Goal: Information Seeking & Learning: Find specific fact

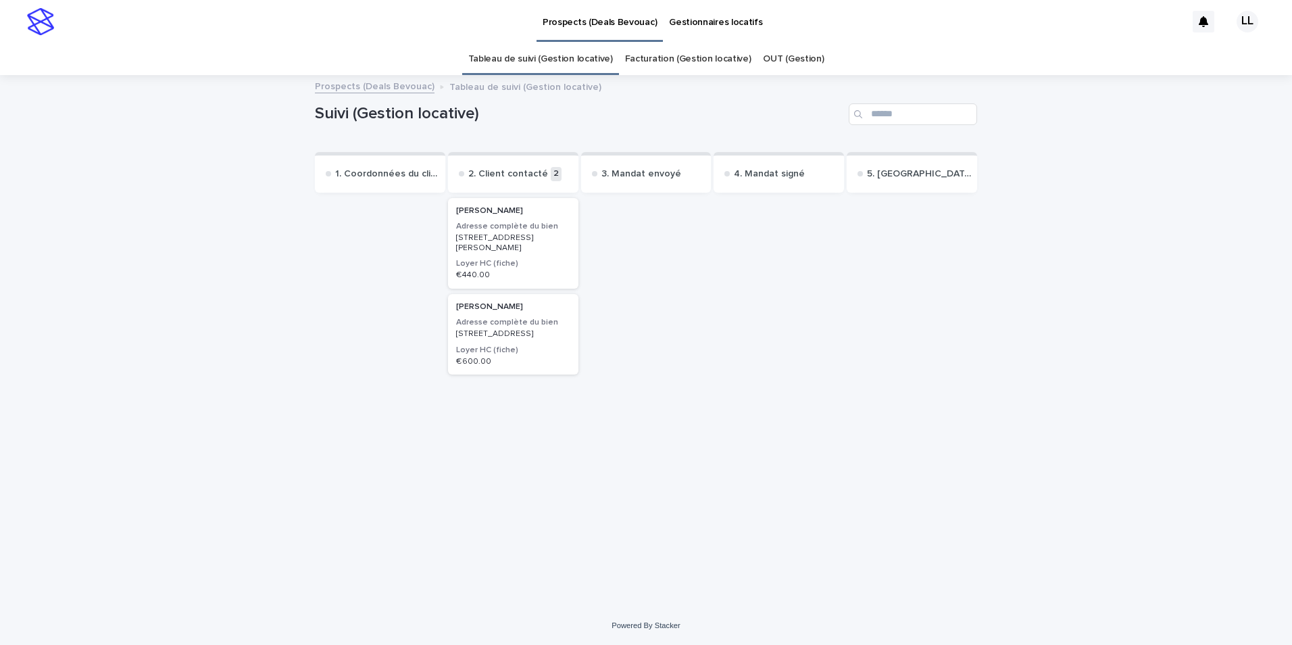
click at [524, 355] on h3 "Loyer HC (fiche)" at bounding box center [513, 350] width 114 height 11
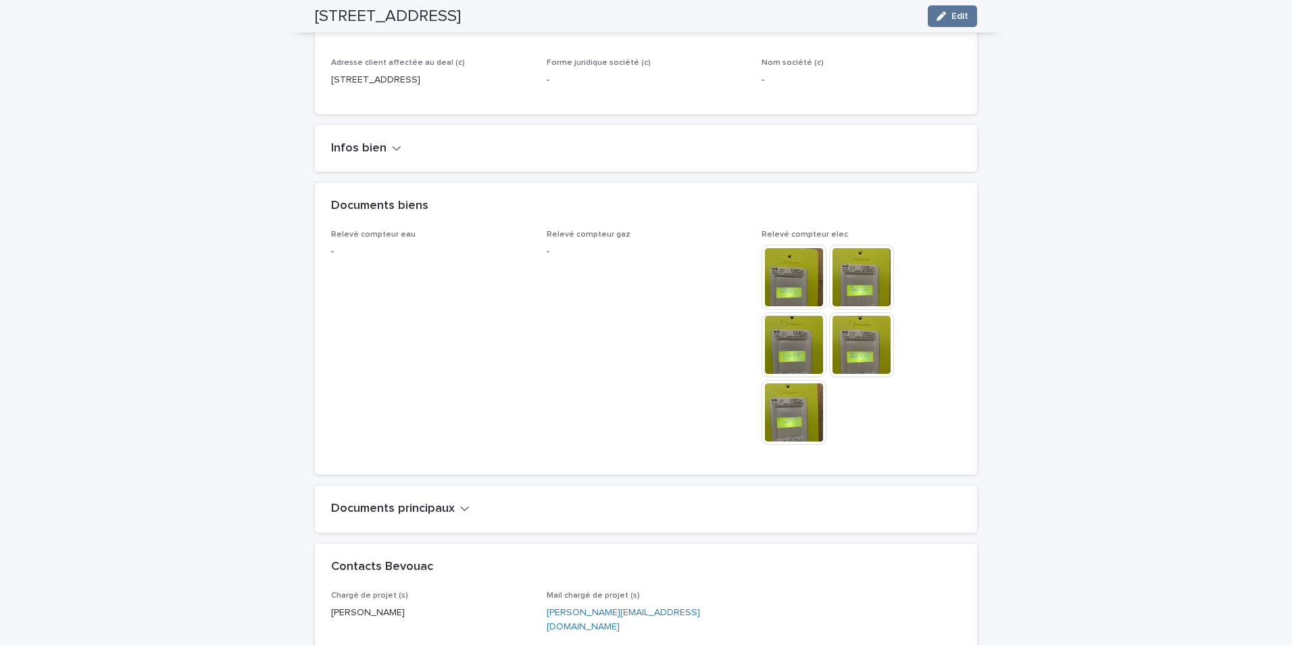
scroll to position [735, 0]
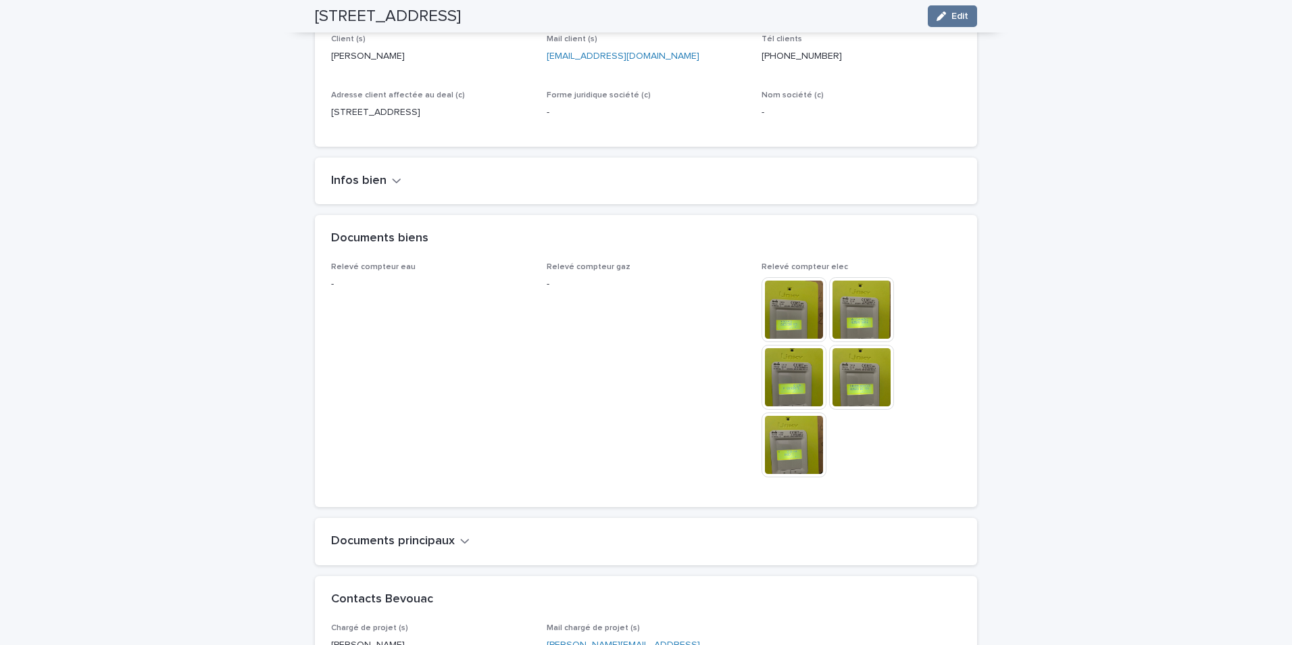
click at [378, 174] on h2 "Infos bien" at bounding box center [358, 181] width 55 height 15
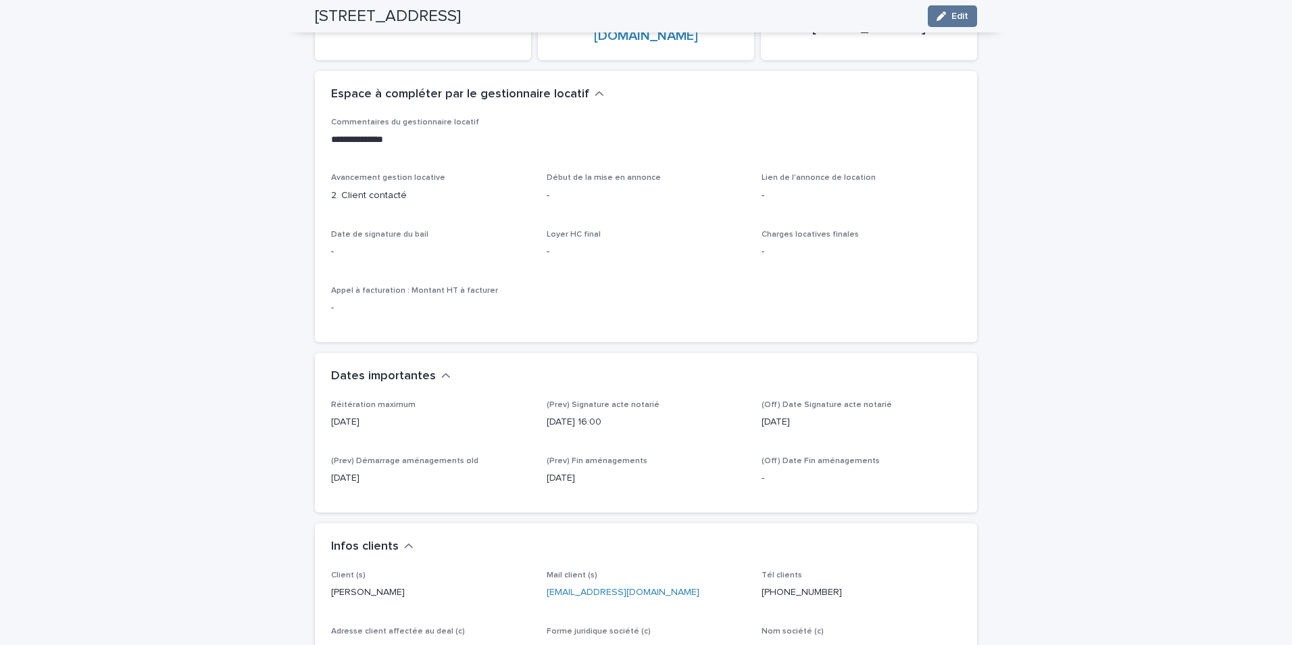
scroll to position [197, 0]
drag, startPoint x: 606, startPoint y: 465, endPoint x: 42, endPoint y: 313, distance: 584.3
drag, startPoint x: 42, startPoint y: 313, endPoint x: 120, endPoint y: 478, distance: 182.9
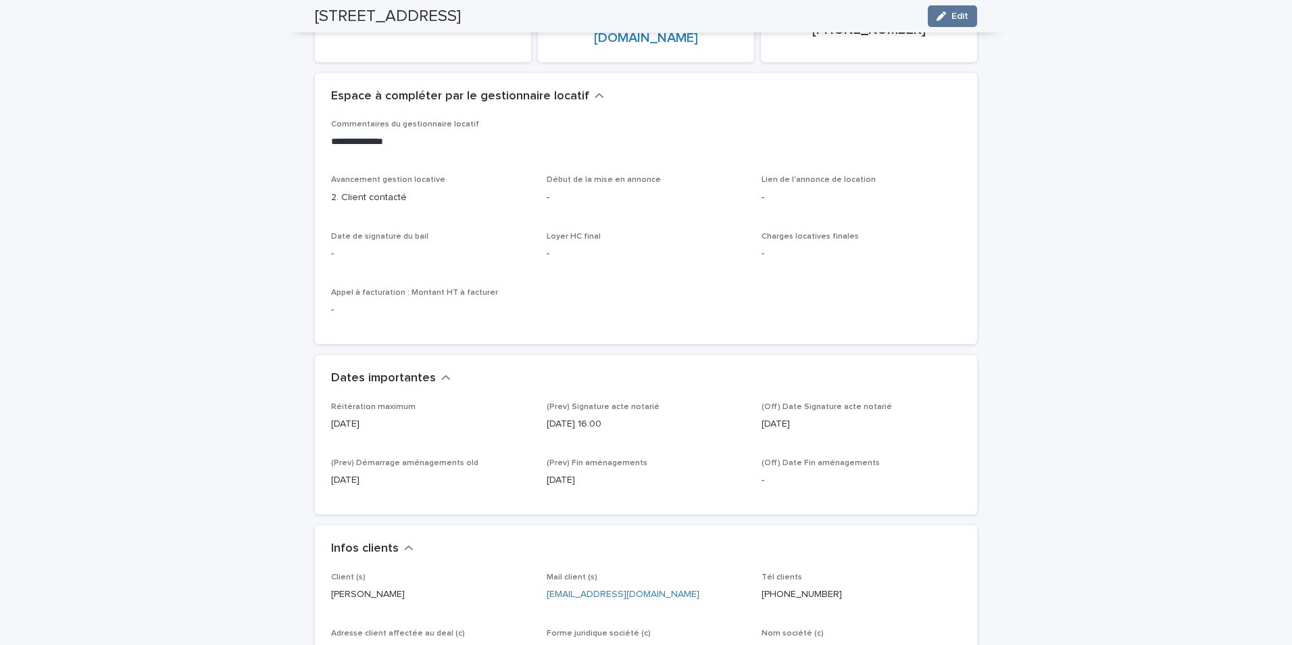
drag, startPoint x: 645, startPoint y: 470, endPoint x: 993, endPoint y: 500, distance: 350.0
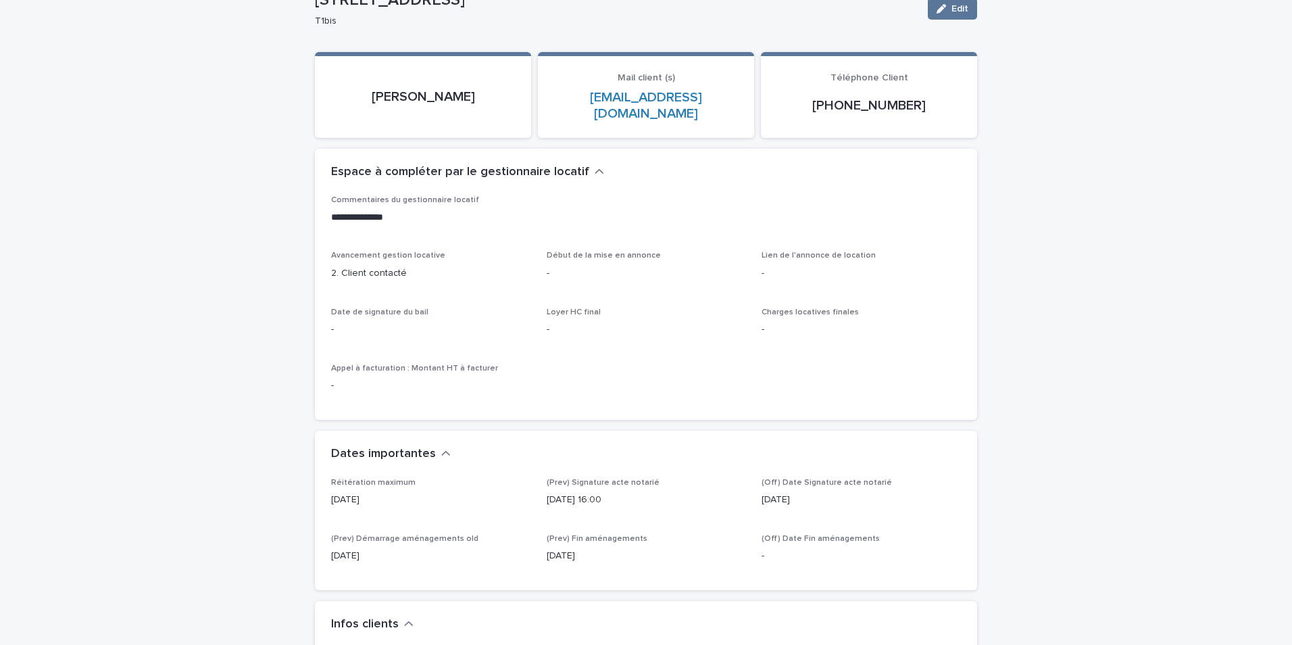
scroll to position [139, 0]
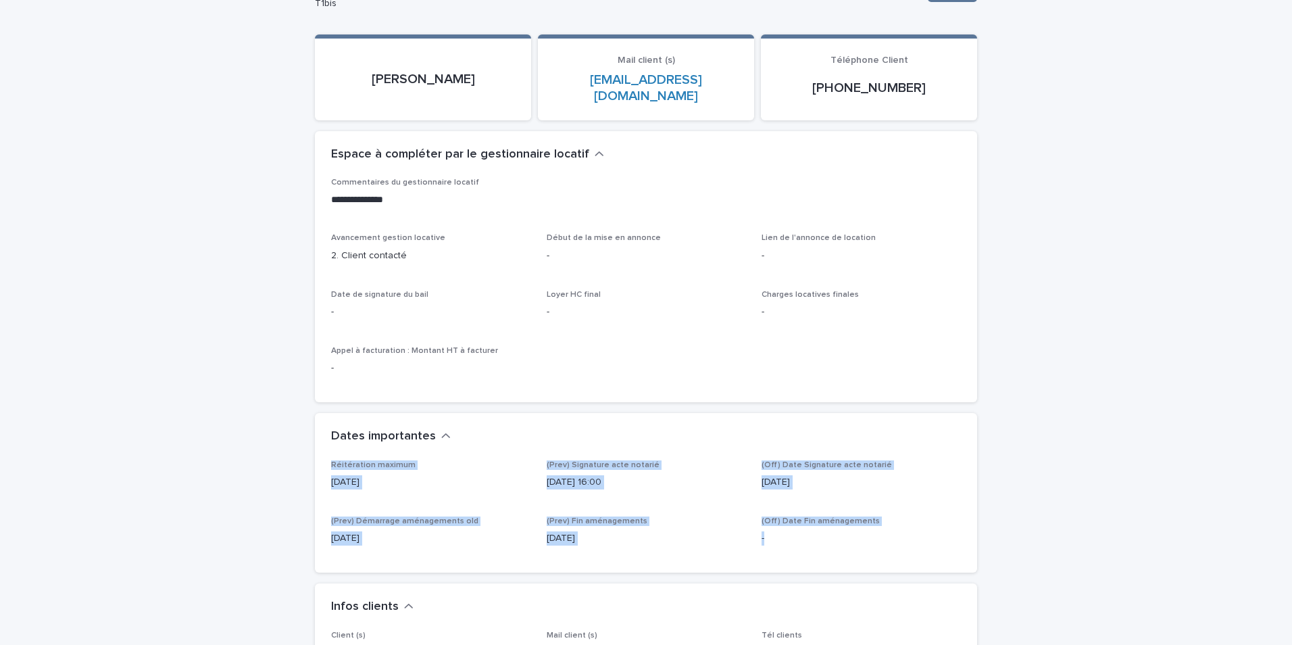
drag, startPoint x: 1001, startPoint y: 470, endPoint x: 1146, endPoint y: 422, distance: 152.1
drag, startPoint x: 1146, startPoint y: 422, endPoint x: 1028, endPoint y: 526, distance: 157.5
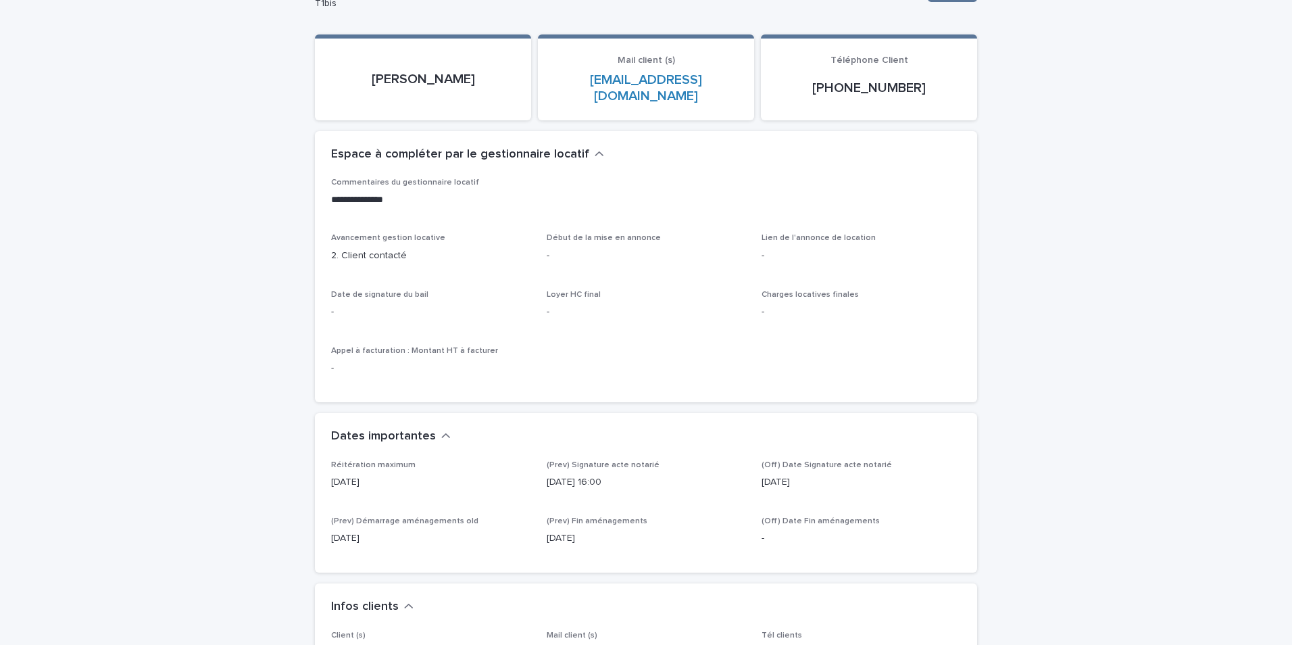
drag, startPoint x: 598, startPoint y: 524, endPoint x: 276, endPoint y: 455, distance: 329.4
drag, startPoint x: 276, startPoint y: 455, endPoint x: 258, endPoint y: 487, distance: 36.3
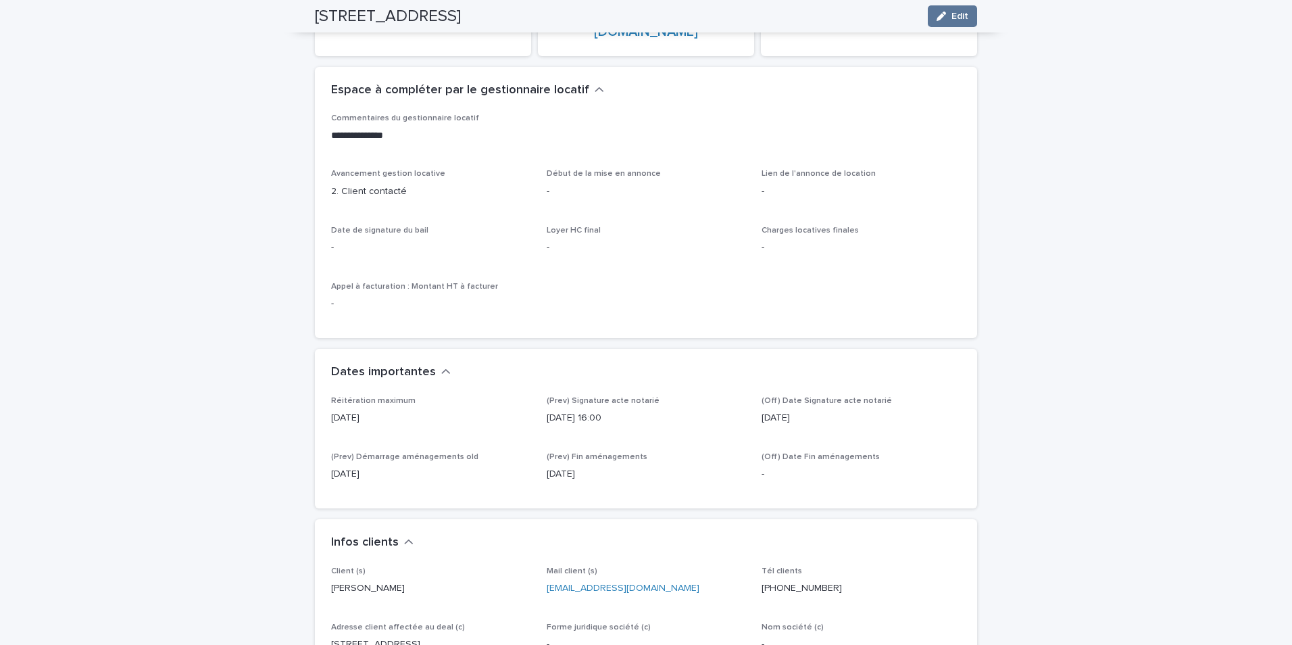
scroll to position [203, 0]
drag, startPoint x: 589, startPoint y: 463, endPoint x: 250, endPoint y: 355, distance: 355.4
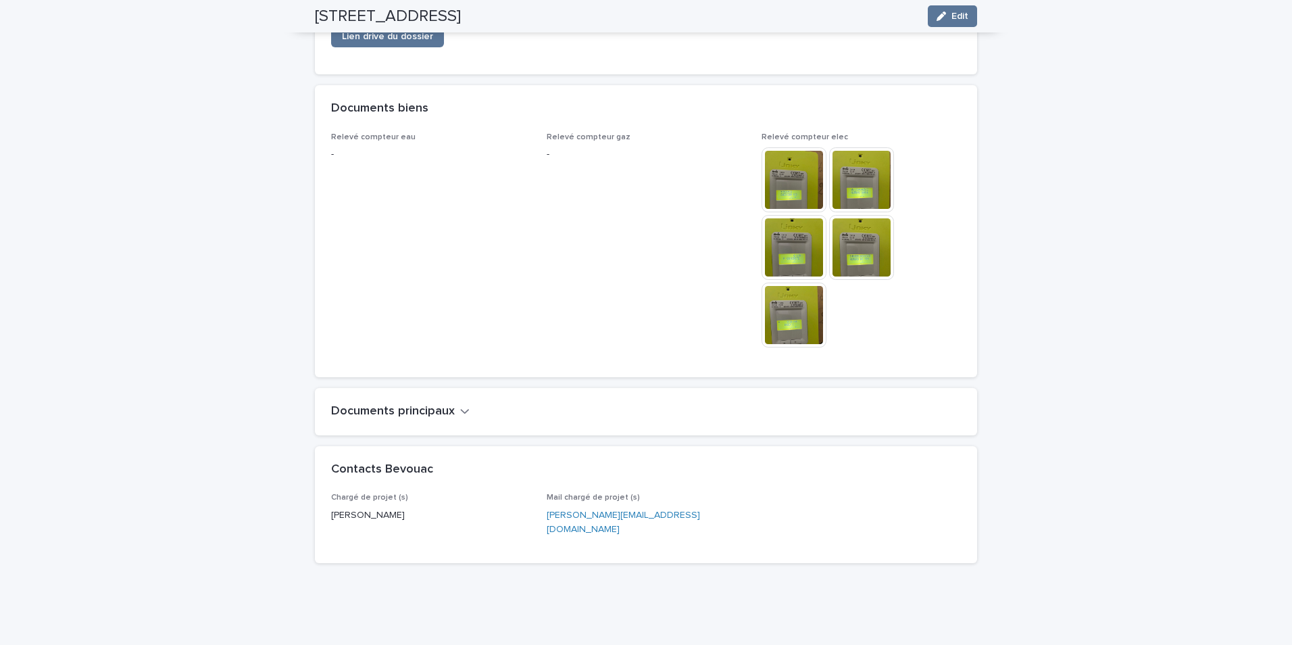
scroll to position [1143, 0]
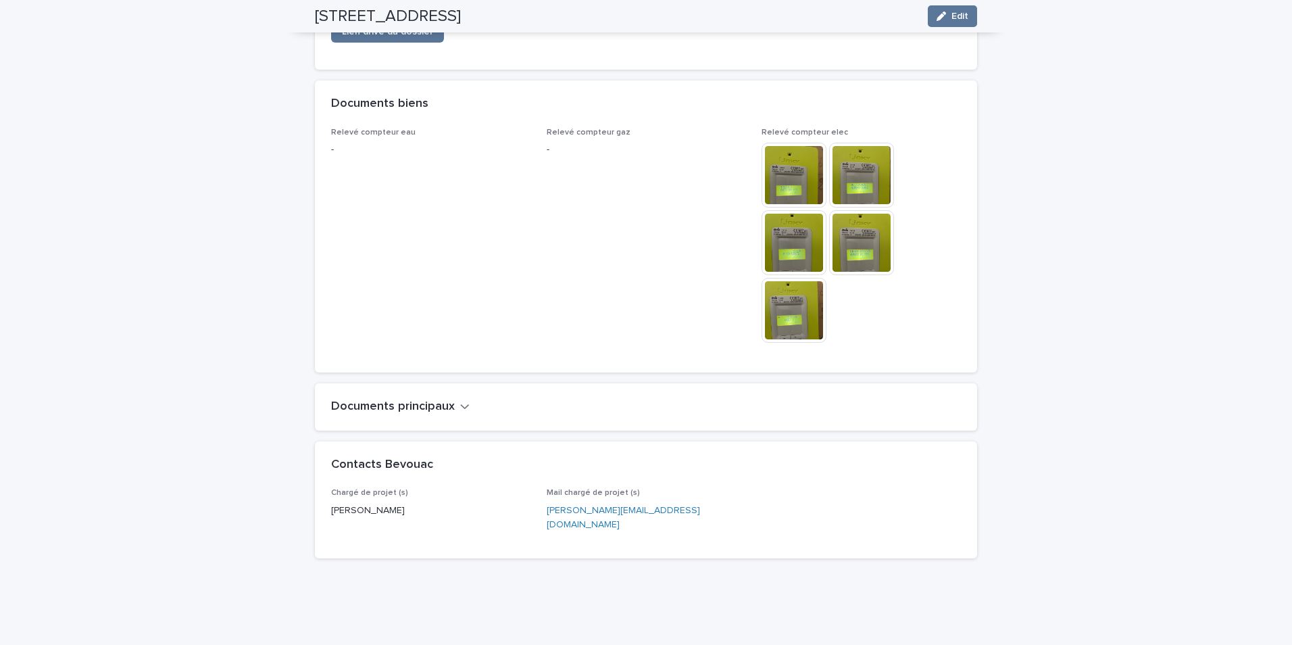
click at [462, 400] on icon "button" at bounding box center [464, 406] width 9 height 12
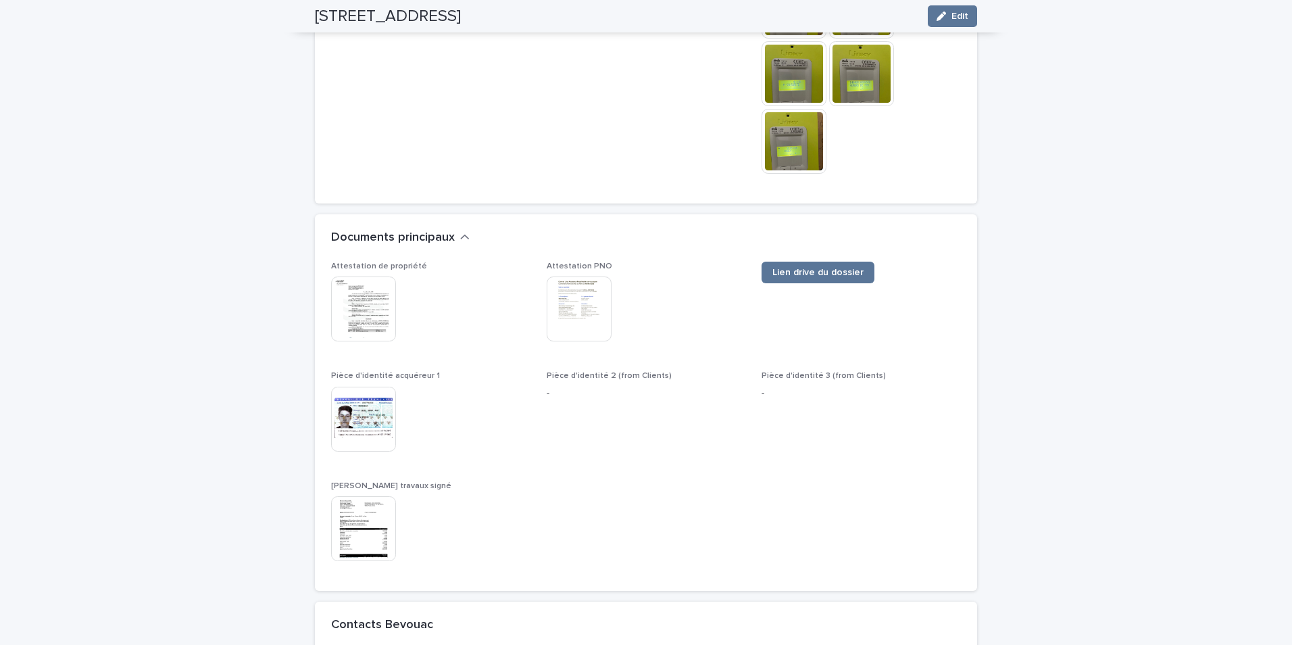
scroll to position [1346, 0]
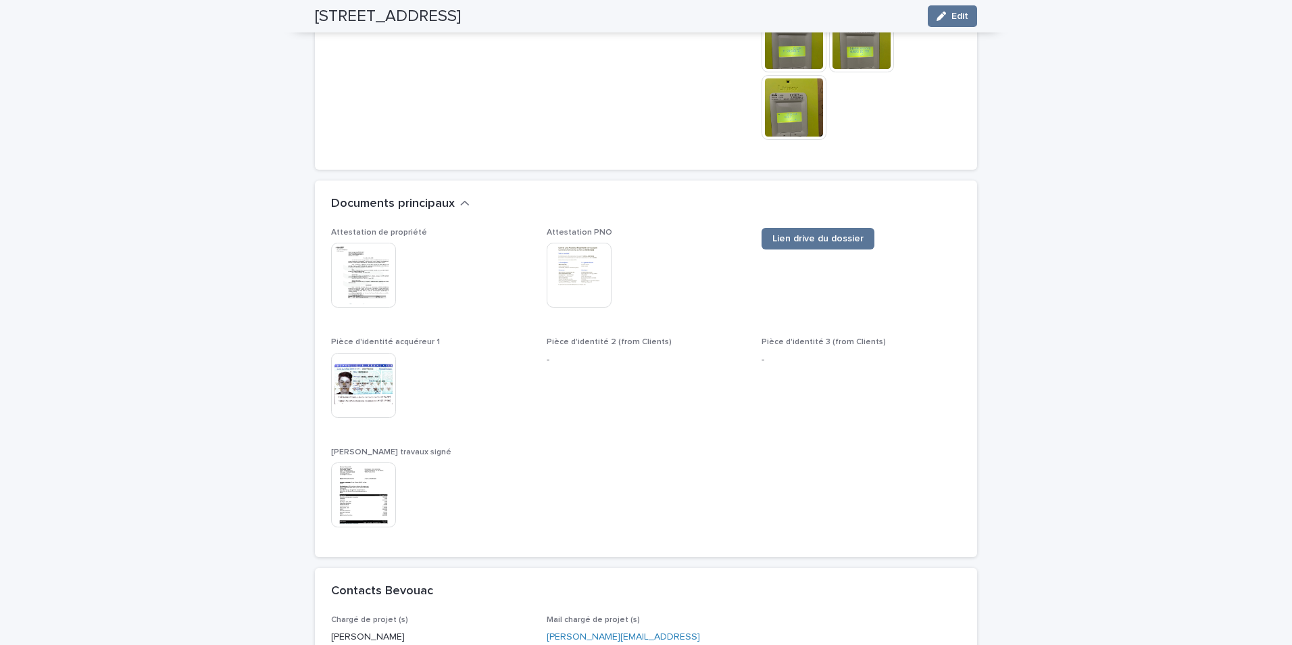
click at [367, 364] on img at bounding box center [363, 385] width 65 height 65
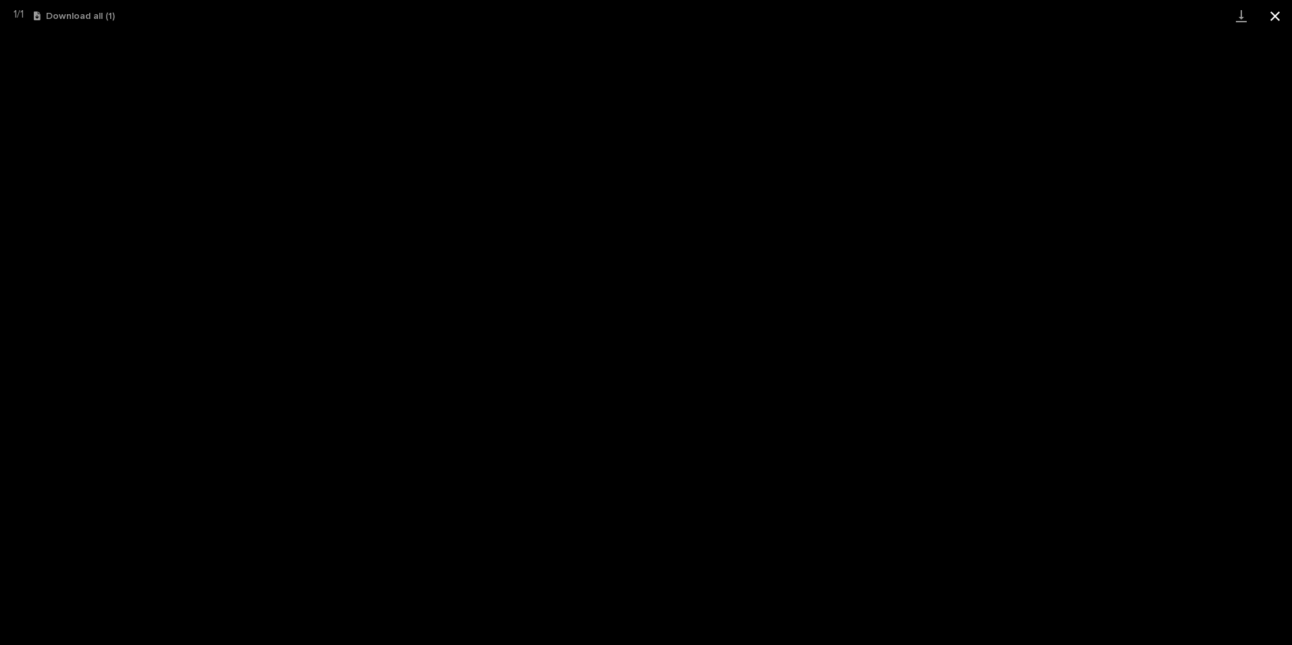
click at [1277, 16] on button "Close gallery" at bounding box center [1275, 16] width 34 height 32
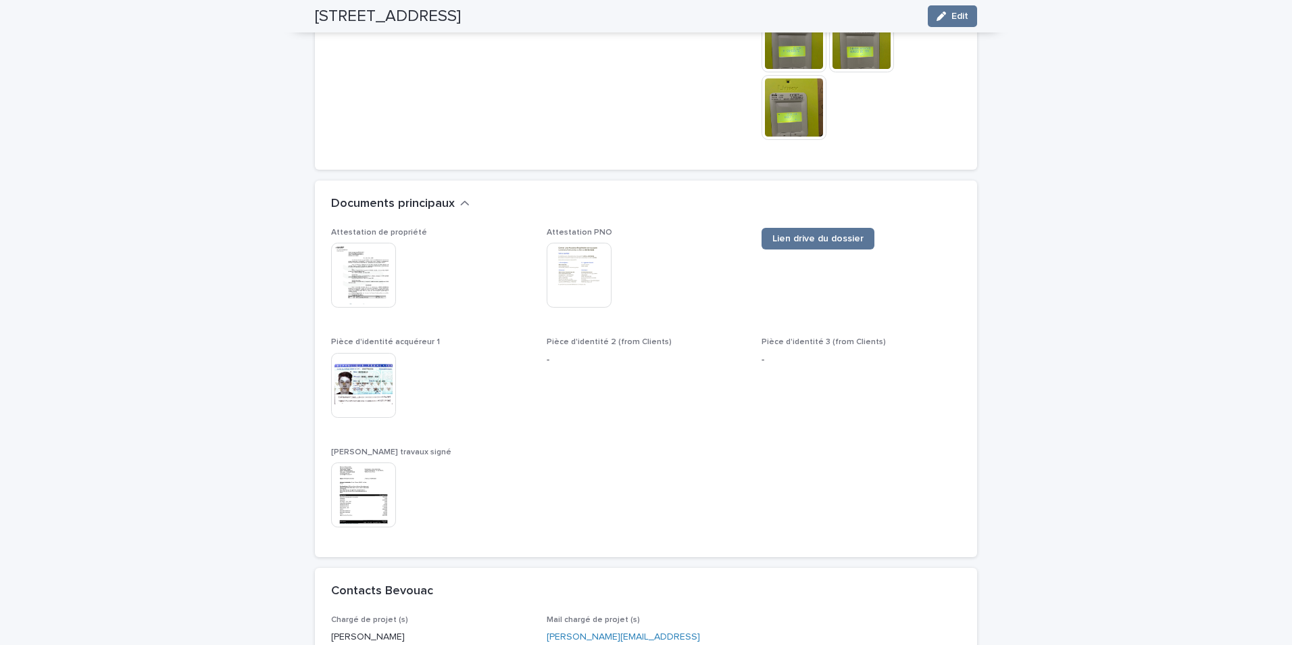
click at [362, 480] on img at bounding box center [363, 494] width 65 height 65
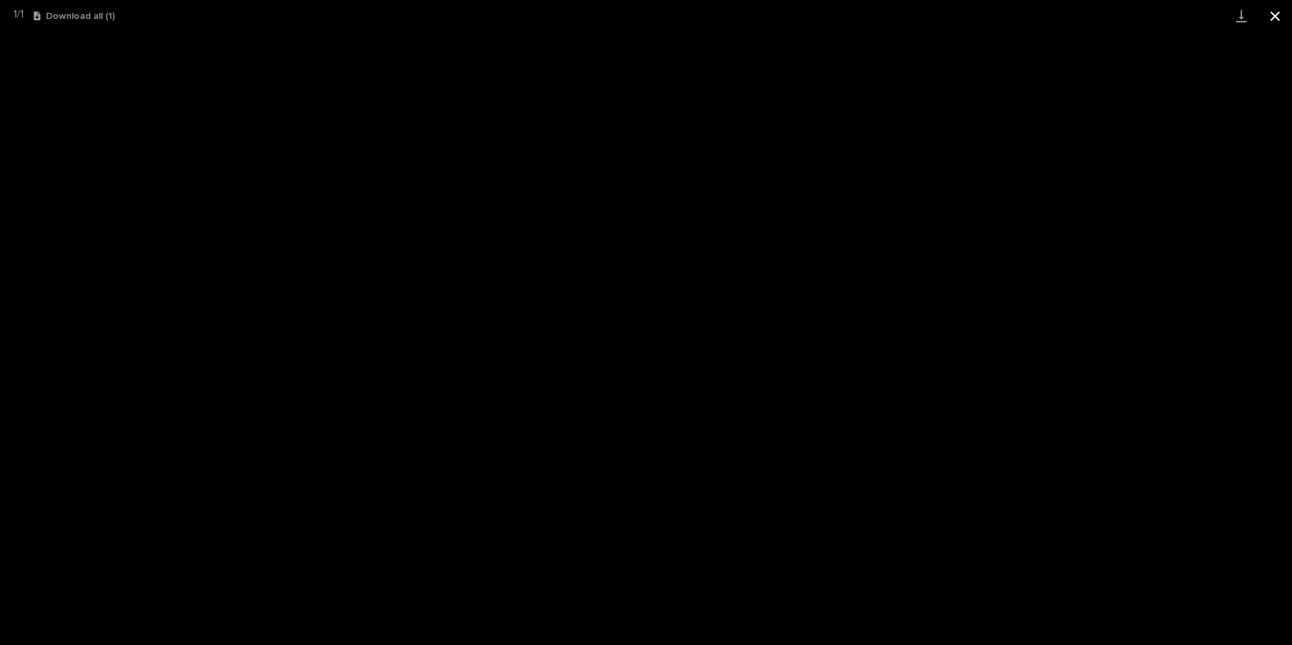
click at [1272, 11] on button "Close gallery" at bounding box center [1275, 16] width 34 height 32
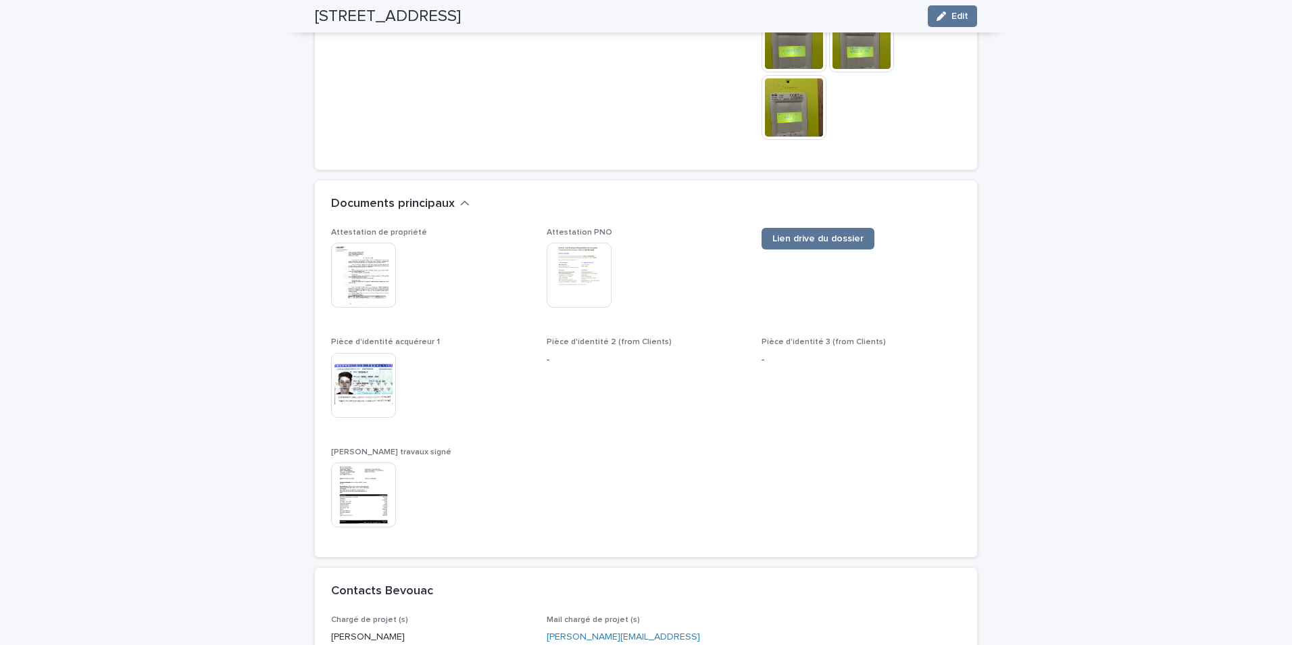
click at [789, 374] on span "Pièce d'identité 3 (from Clients) -" at bounding box center [860, 383] width 199 height 93
click at [766, 353] on p "-" at bounding box center [860, 360] width 199 height 14
click at [586, 247] on img at bounding box center [579, 275] width 65 height 65
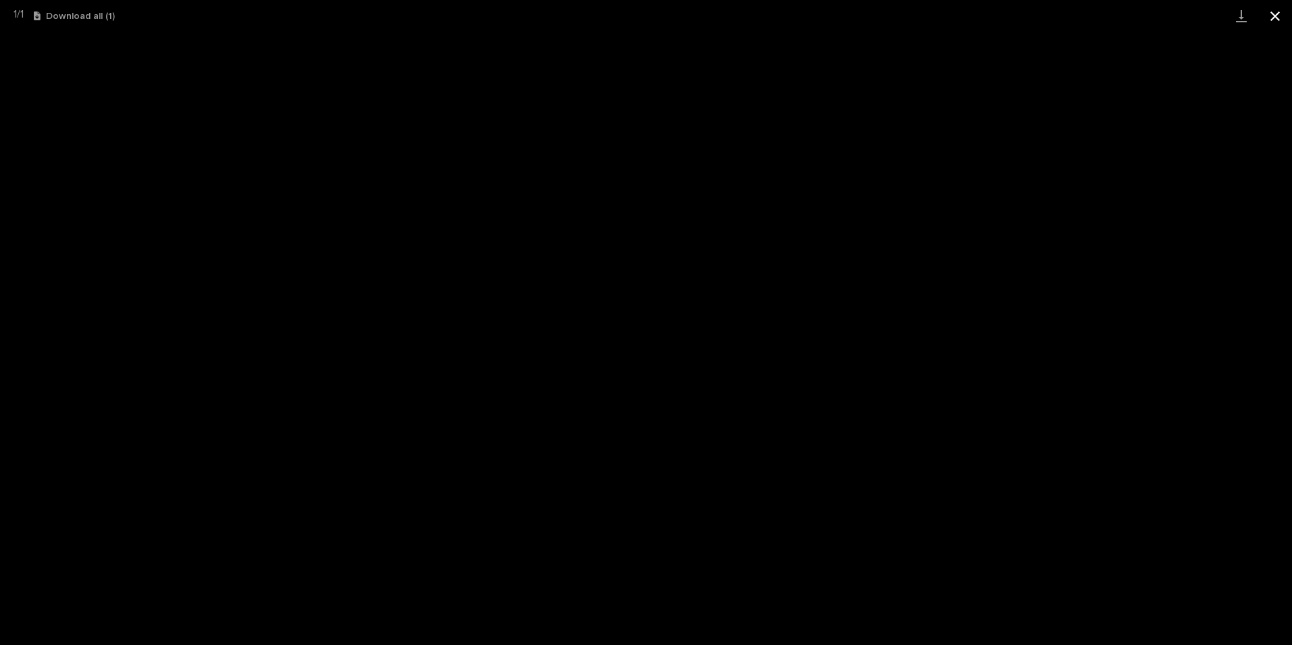
click at [1276, 16] on button "Close gallery" at bounding box center [1275, 16] width 34 height 32
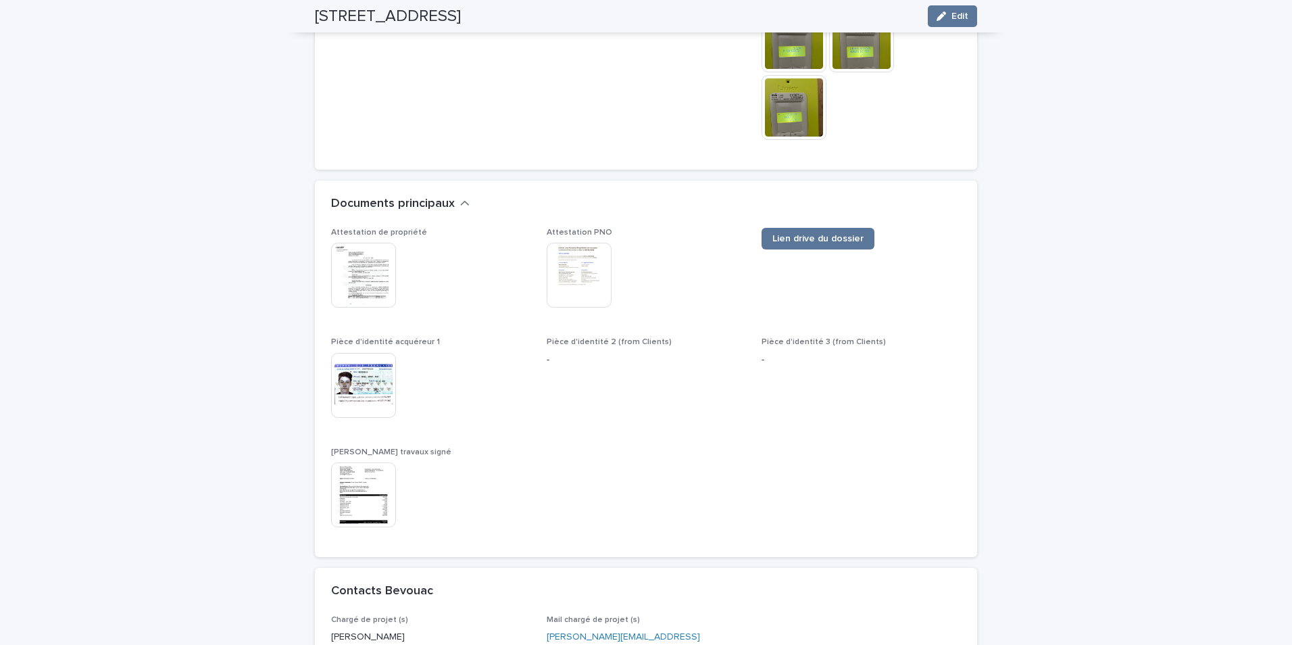
click at [374, 249] on img at bounding box center [363, 275] width 65 height 65
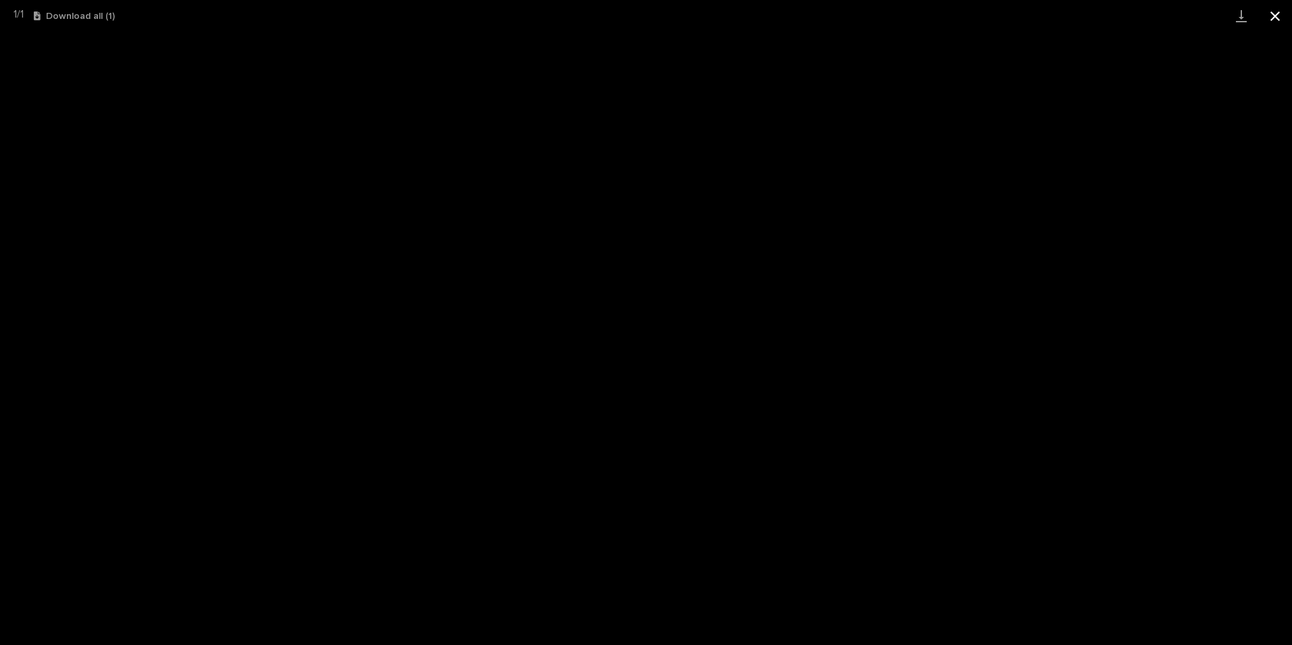
click at [1275, 24] on button "Close gallery" at bounding box center [1275, 16] width 34 height 32
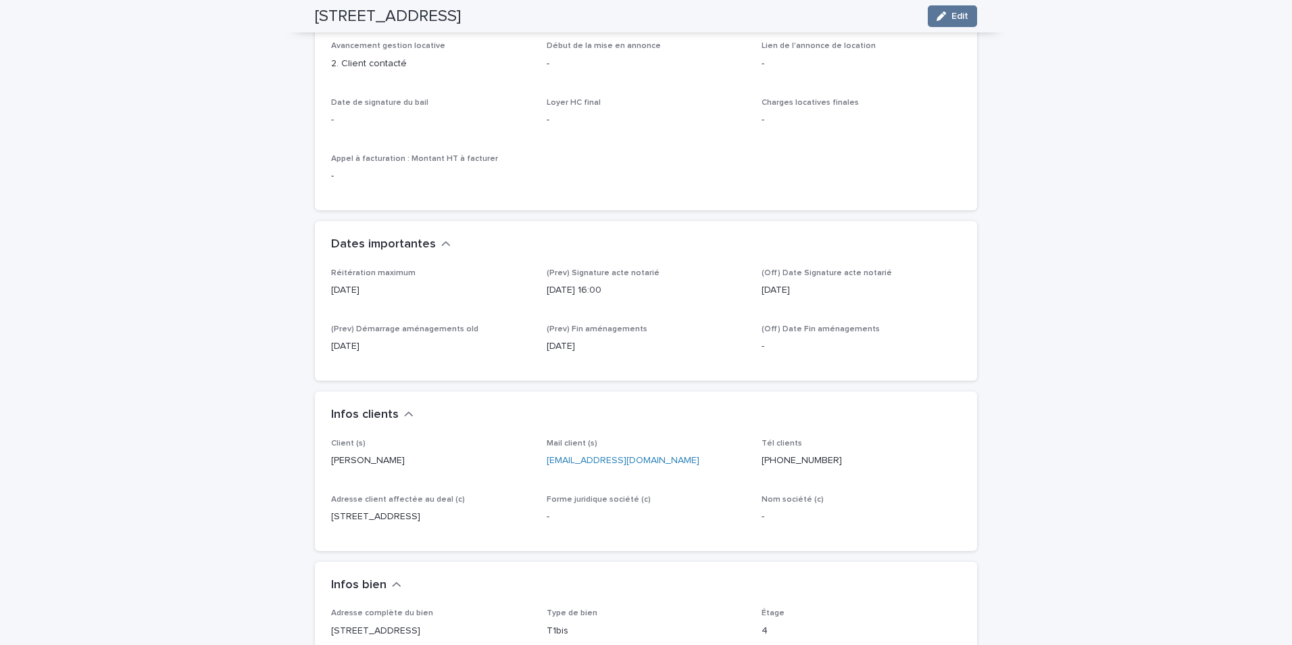
scroll to position [257, 0]
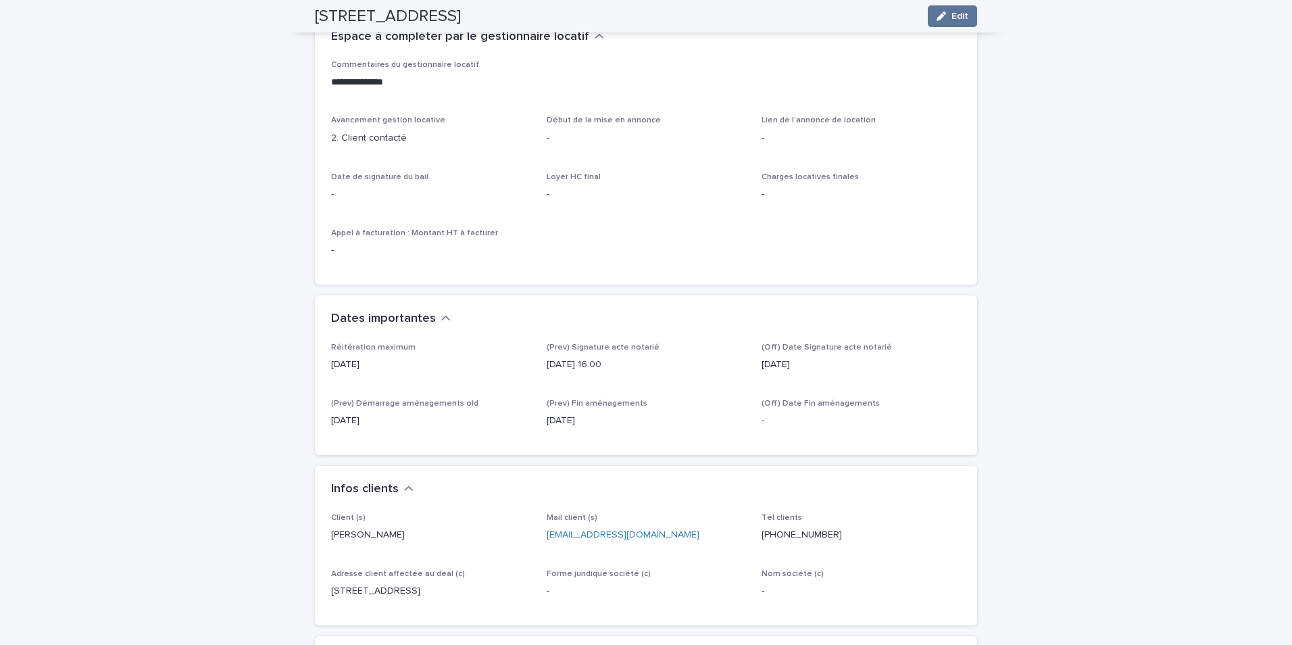
click at [357, 11] on h2 "[STREET_ADDRESS]" at bounding box center [388, 17] width 146 height 20
drag, startPoint x: 357, startPoint y: 11, endPoint x: 191, endPoint y: 291, distance: 325.7
